Goal: Task Accomplishment & Management: Manage account settings

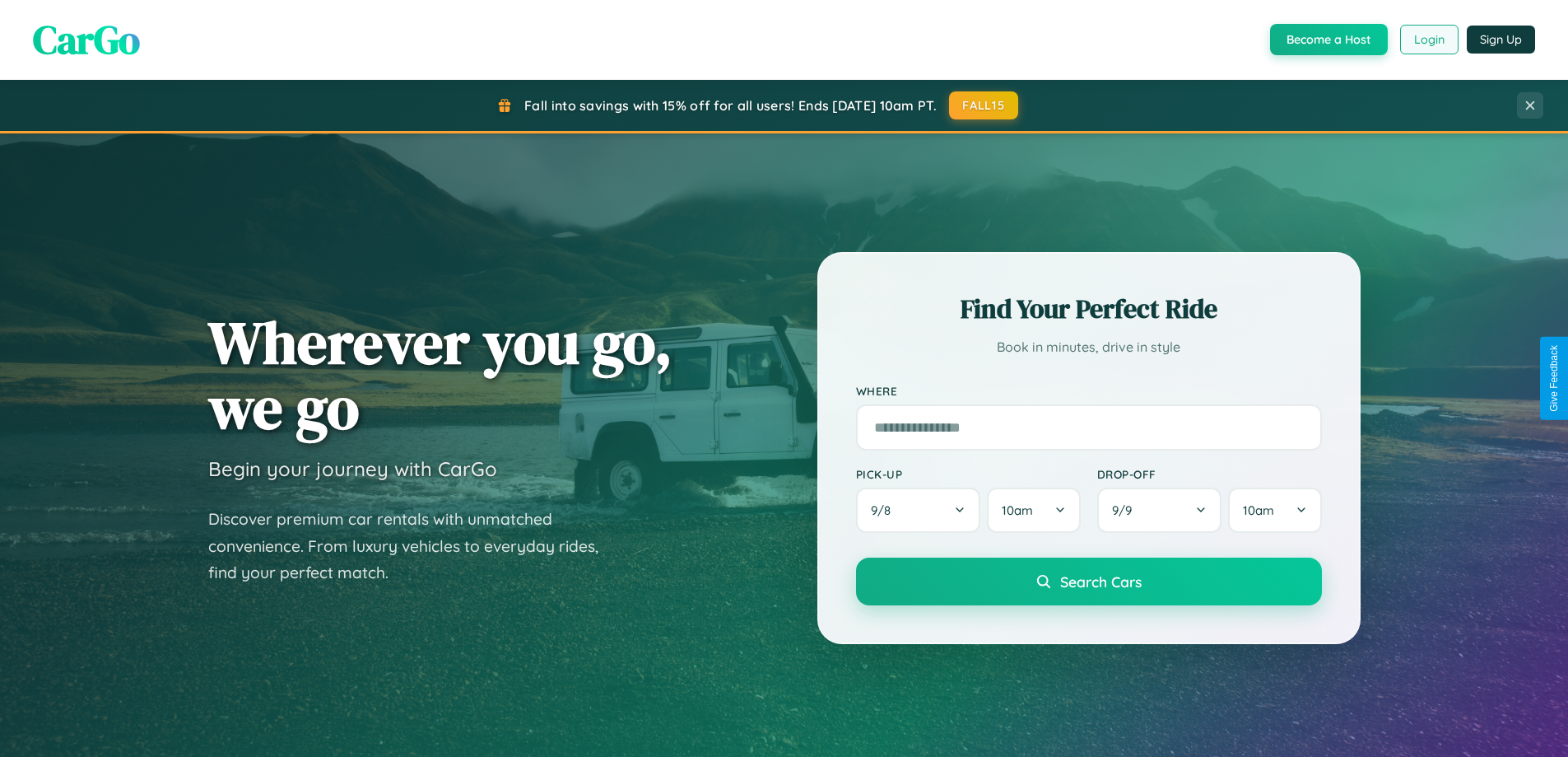
click at [1428, 39] on button "Login" at bounding box center [1430, 39] width 59 height 29
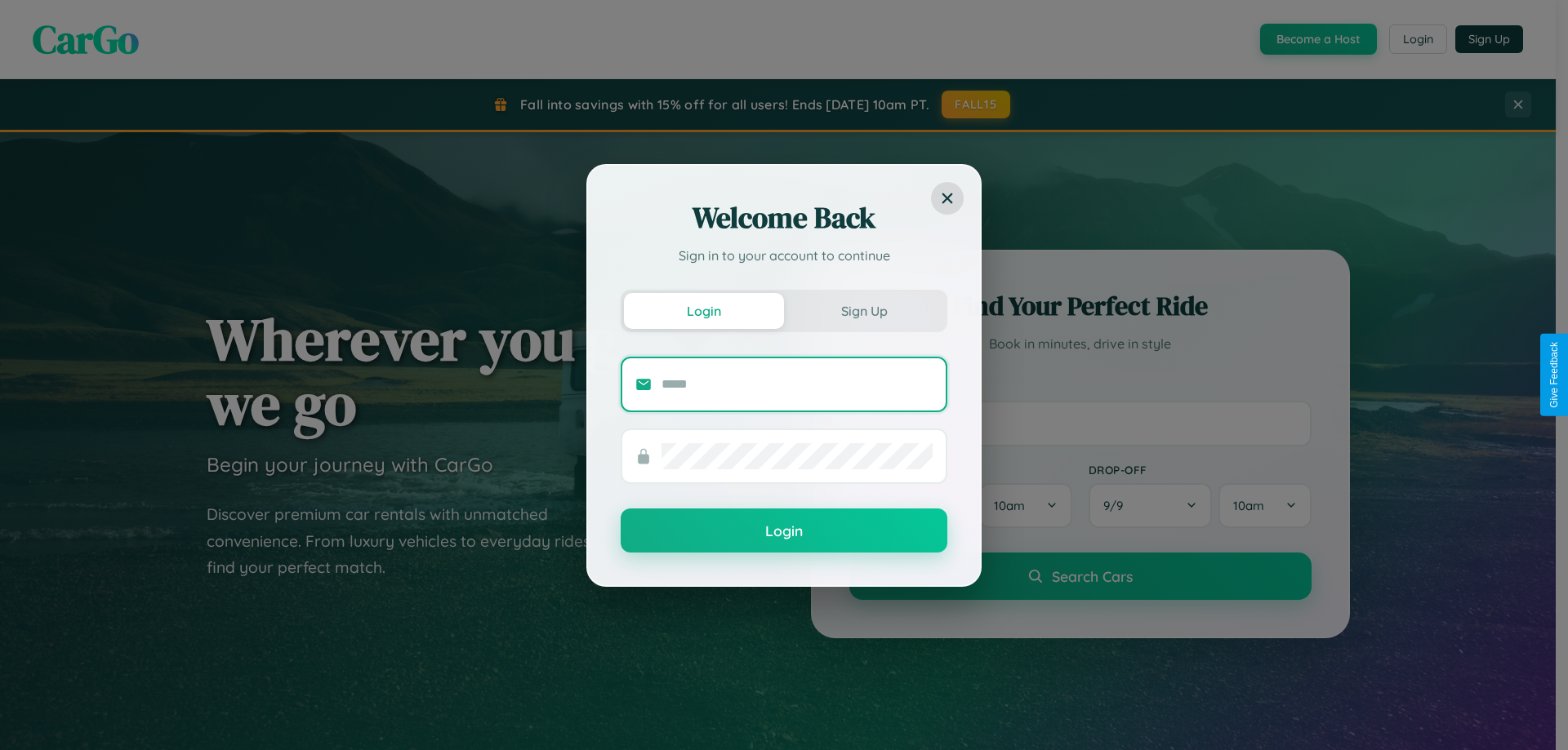
click at [797, 383] on input "text" at bounding box center [797, 384] width 271 height 26
type input "**********"
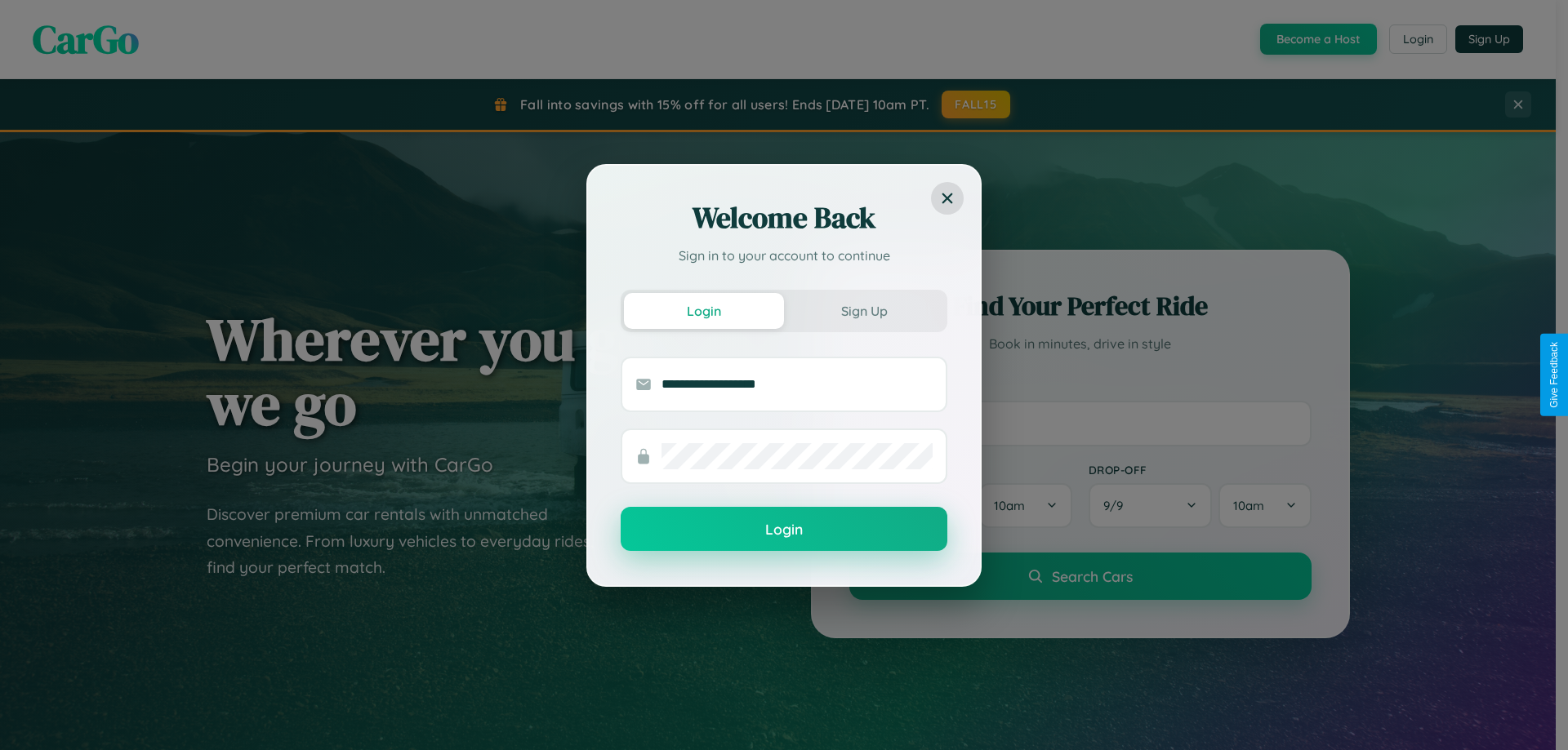
click at [784, 529] on button "Login" at bounding box center [784, 528] width 327 height 44
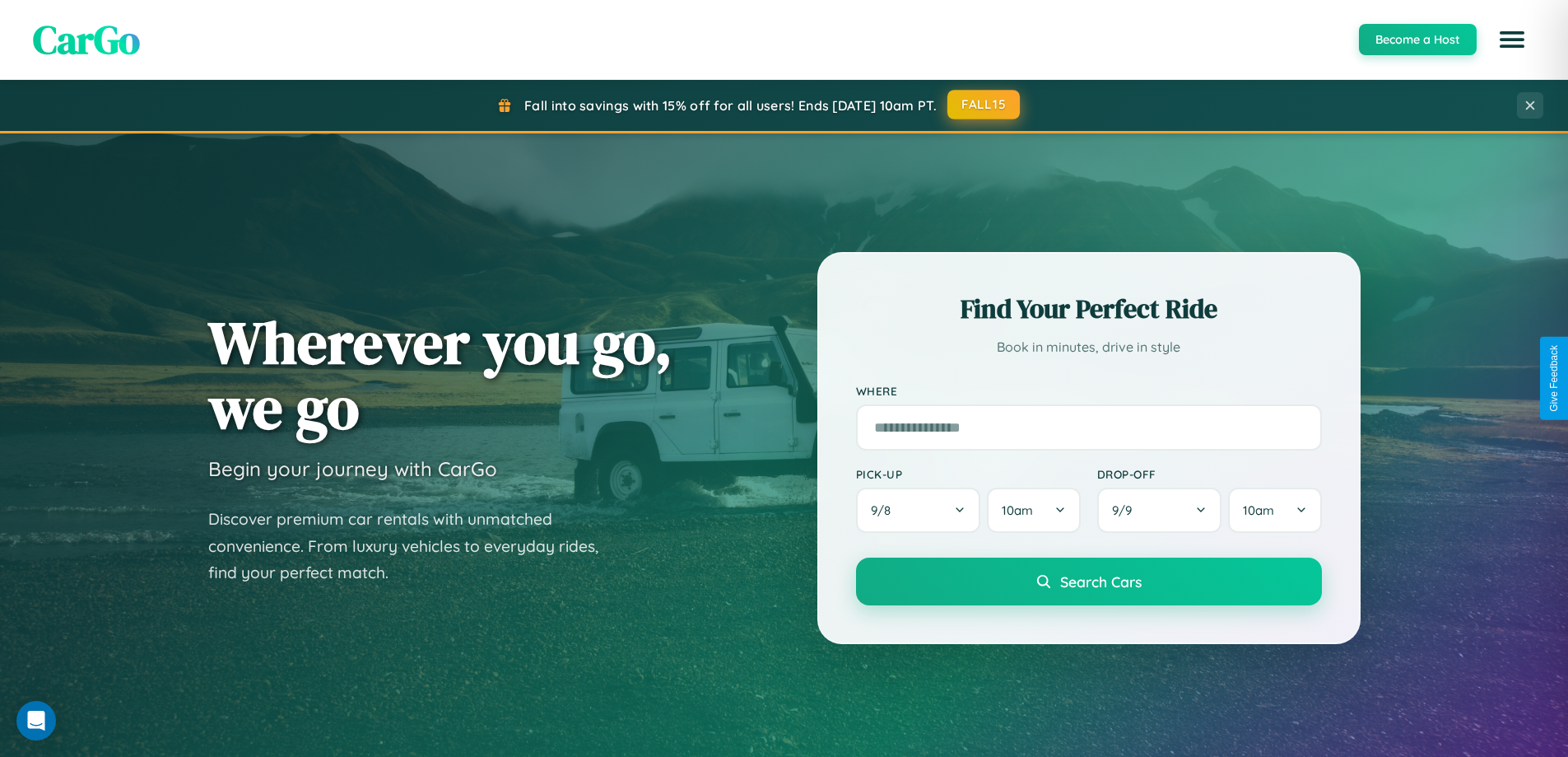
click at [985, 104] on button "FALL15" at bounding box center [984, 104] width 72 height 29
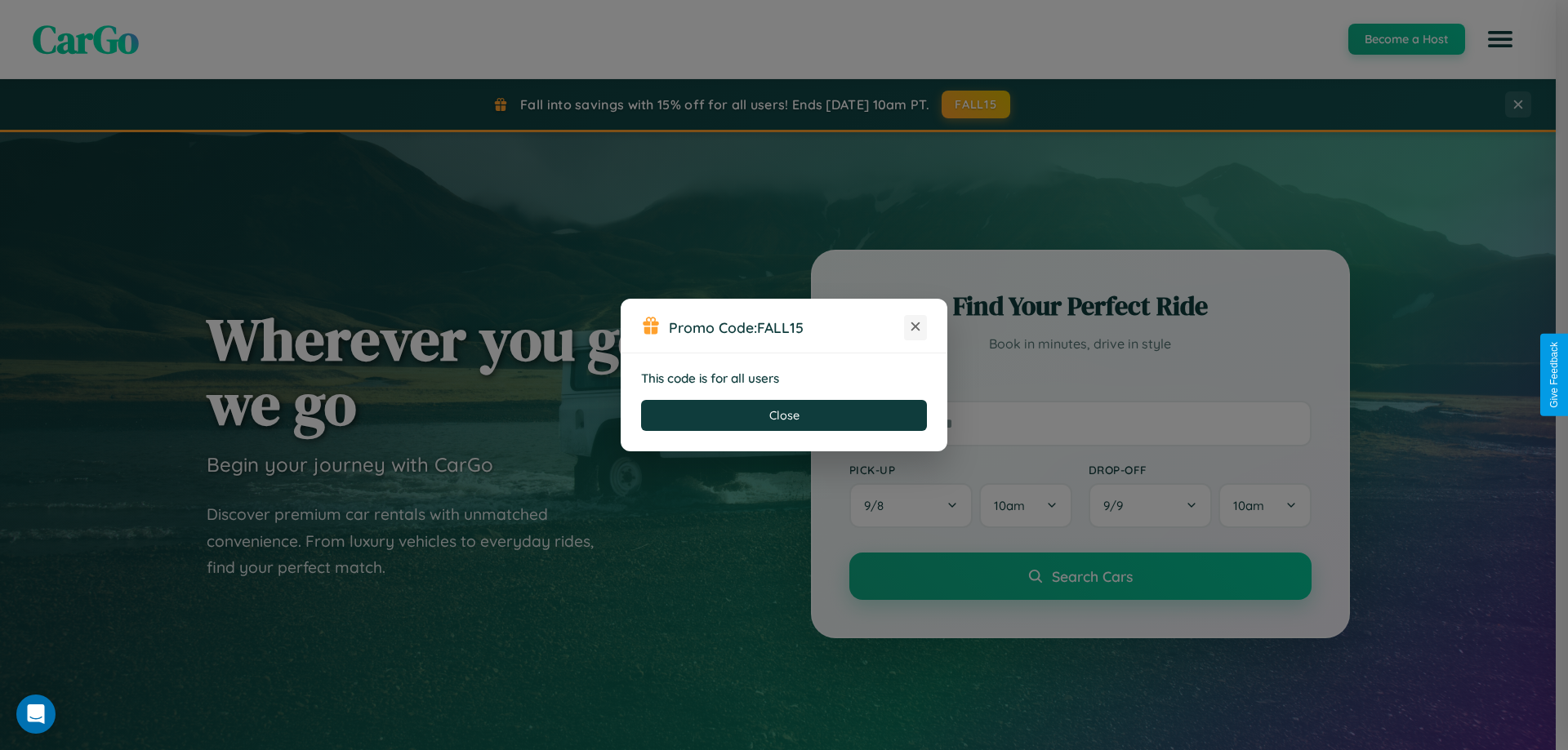
click at [916, 327] on icon at bounding box center [916, 327] width 16 height 16
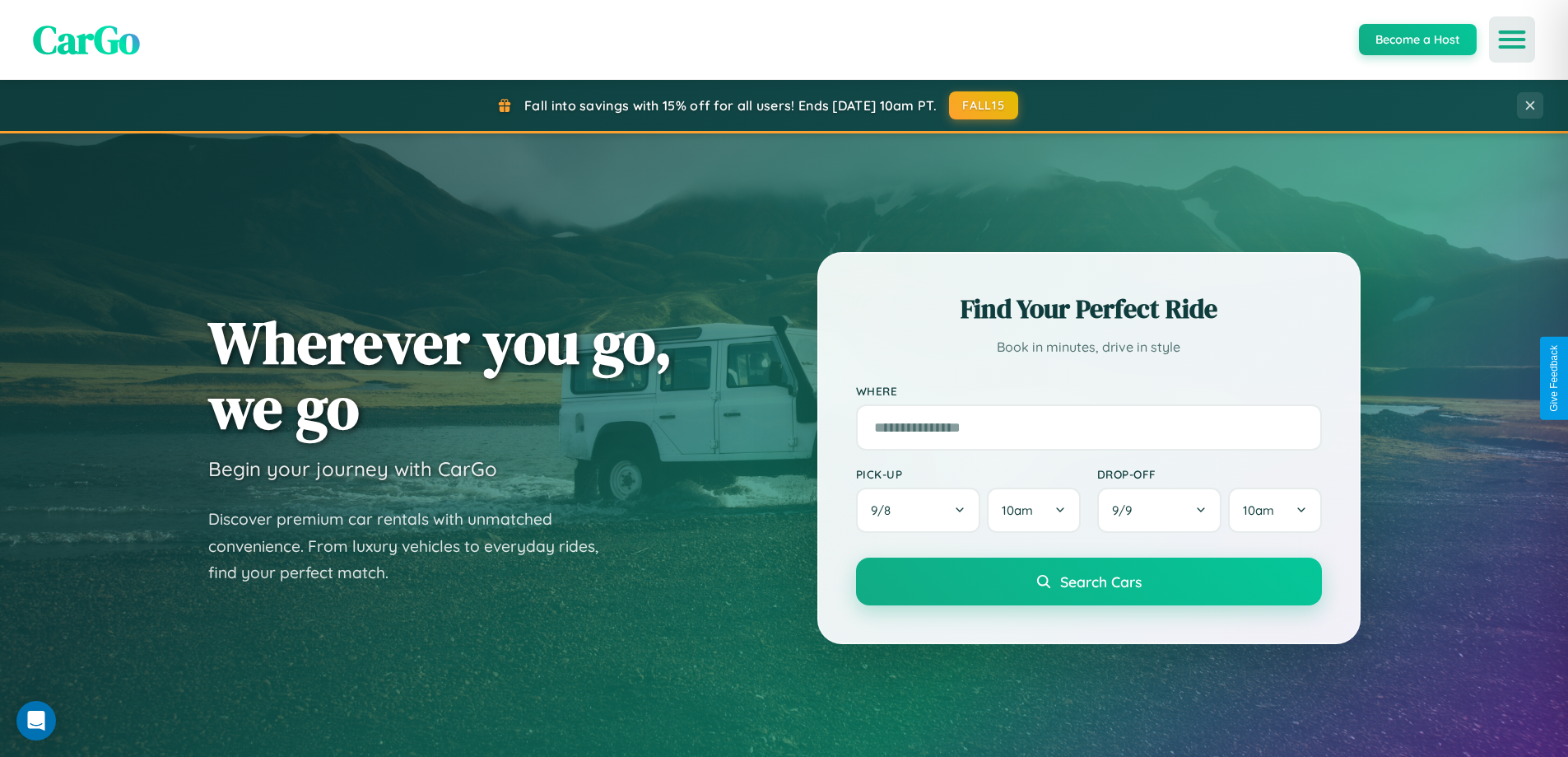
click at [1512, 39] on icon "Open menu" at bounding box center [1512, 39] width 24 height 15
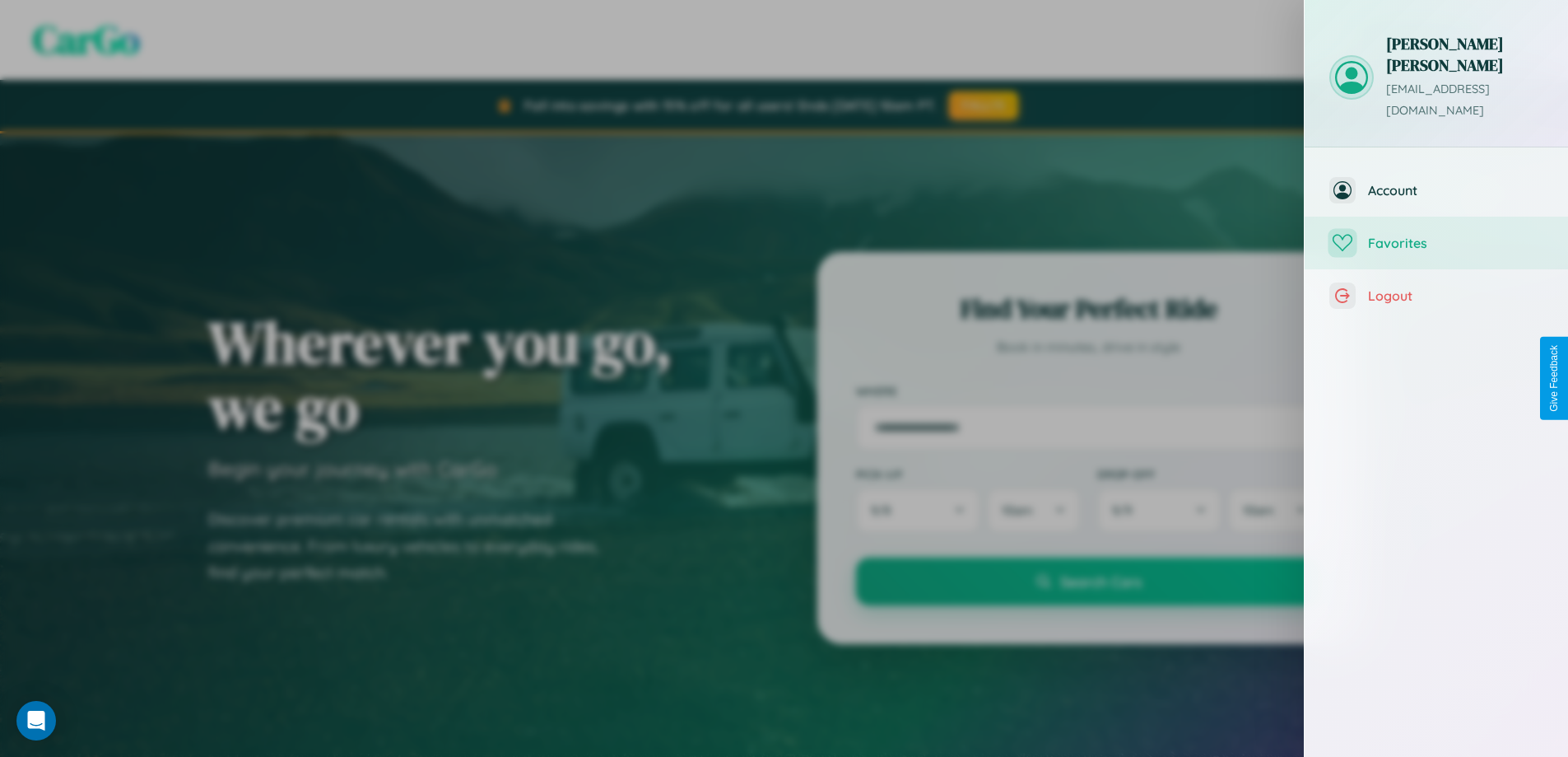
click at [1436, 235] on span "Favorites" at bounding box center [1455, 243] width 175 height 16
